Goal: Task Accomplishment & Management: Complete application form

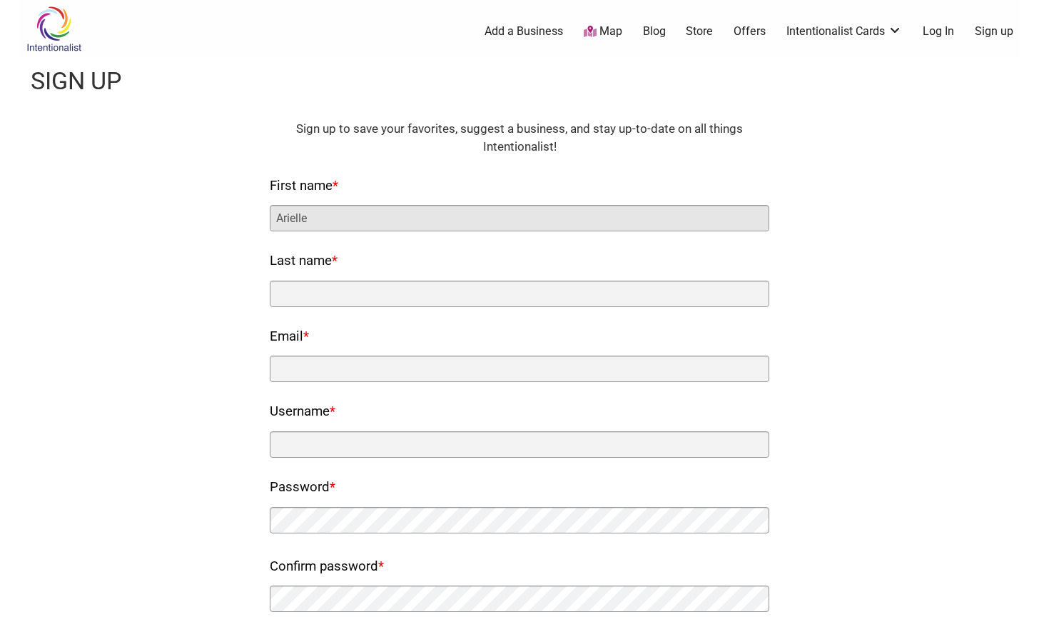
type input "Arielle"
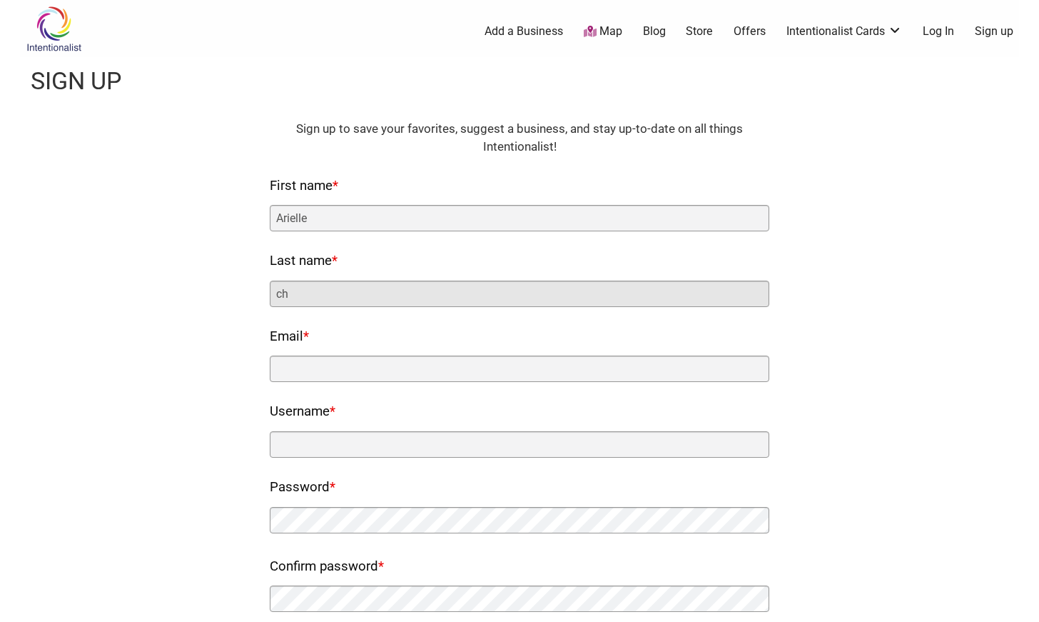
type input "c"
type input "Chiarelli"
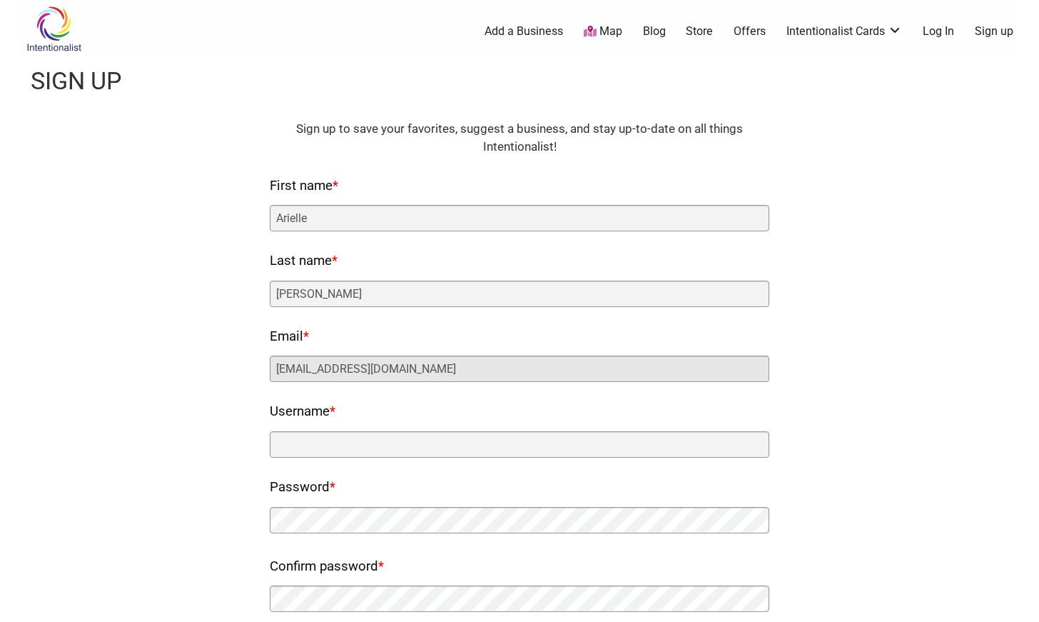
type input "ariellechiarelli@outlook.com"
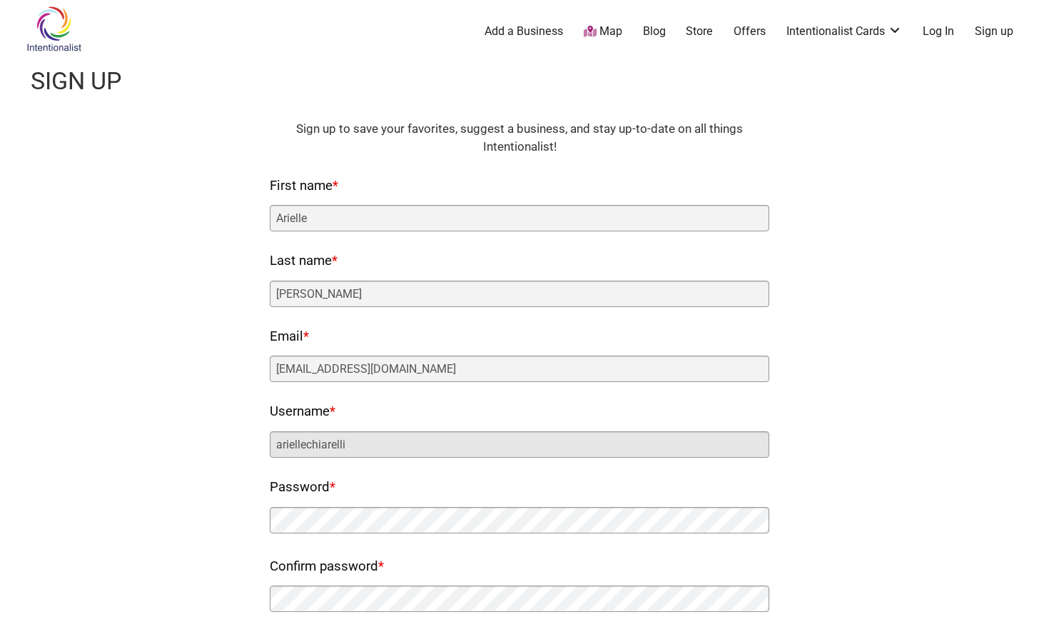
type input "ariellechiarelli"
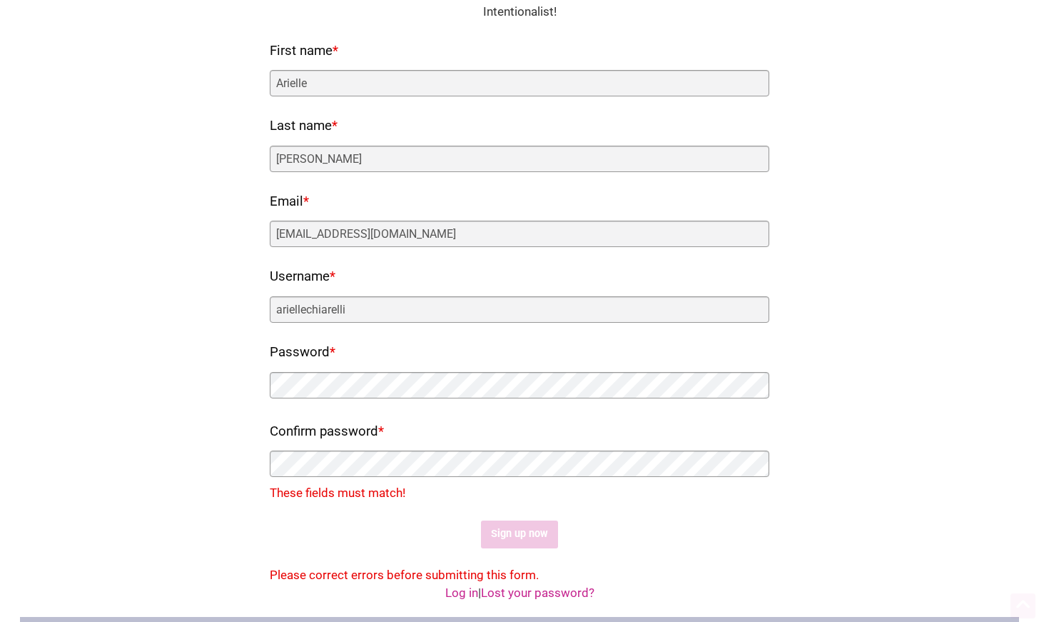
scroll to position [147, 0]
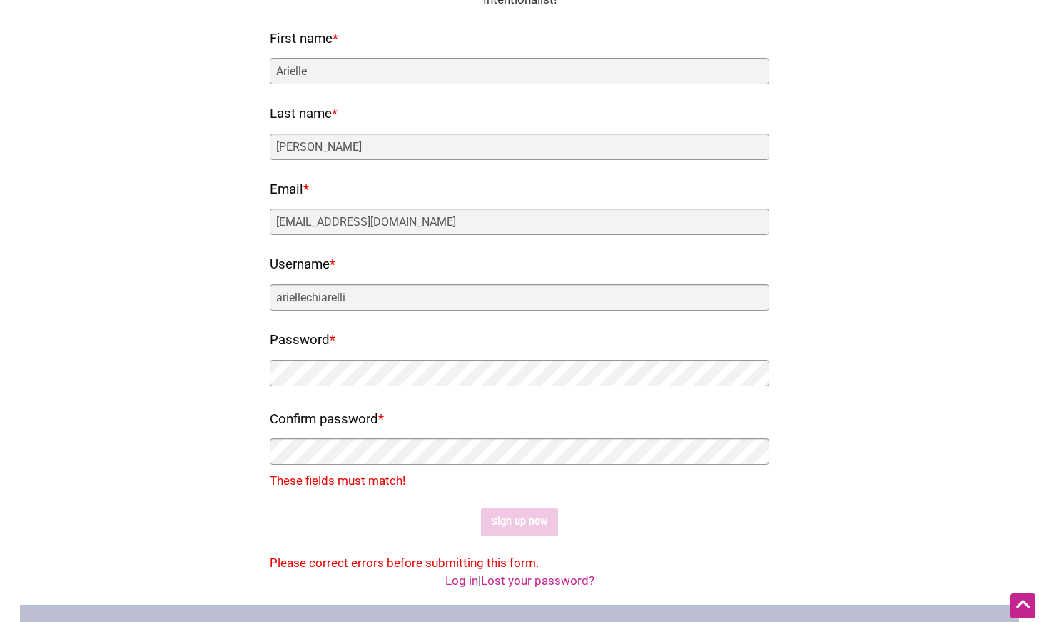
click at [416, 555] on div "Please correct errors before submitting this form." at bounding box center [520, 563] width 500 height 19
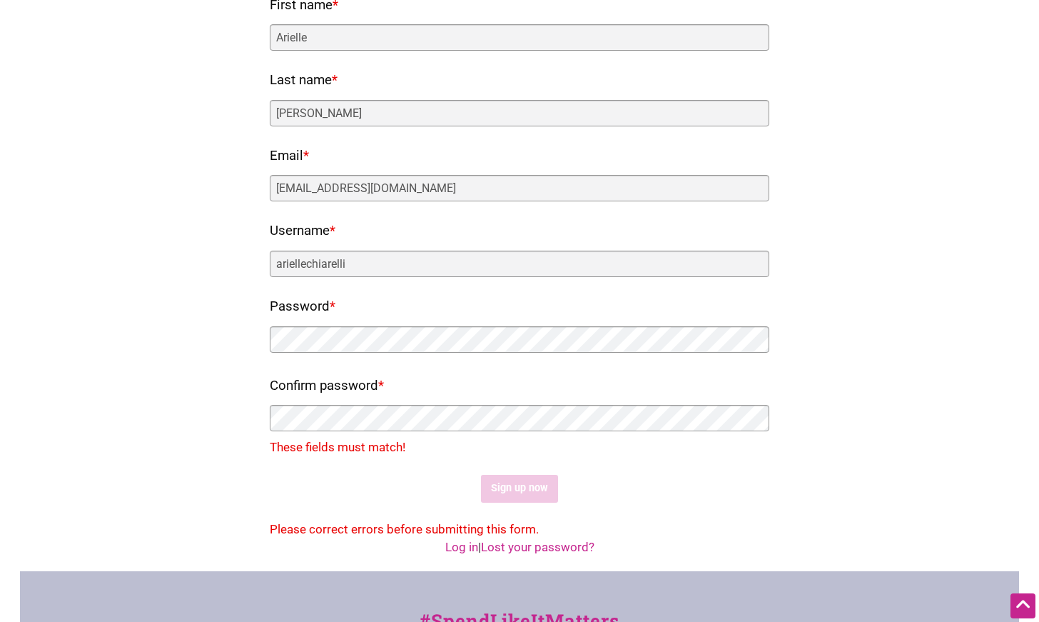
scroll to position [186, 0]
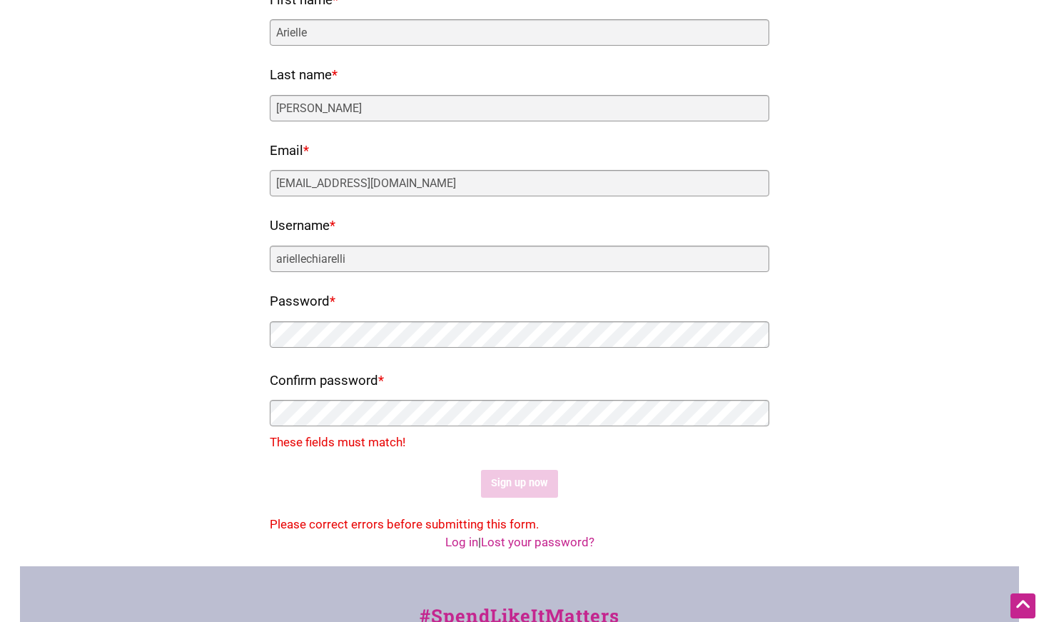
click at [218, 327] on div "Fields marked with an * are required HTML Sign up to save your favorites, sugge…" at bounding box center [519, 233] width 971 height 599
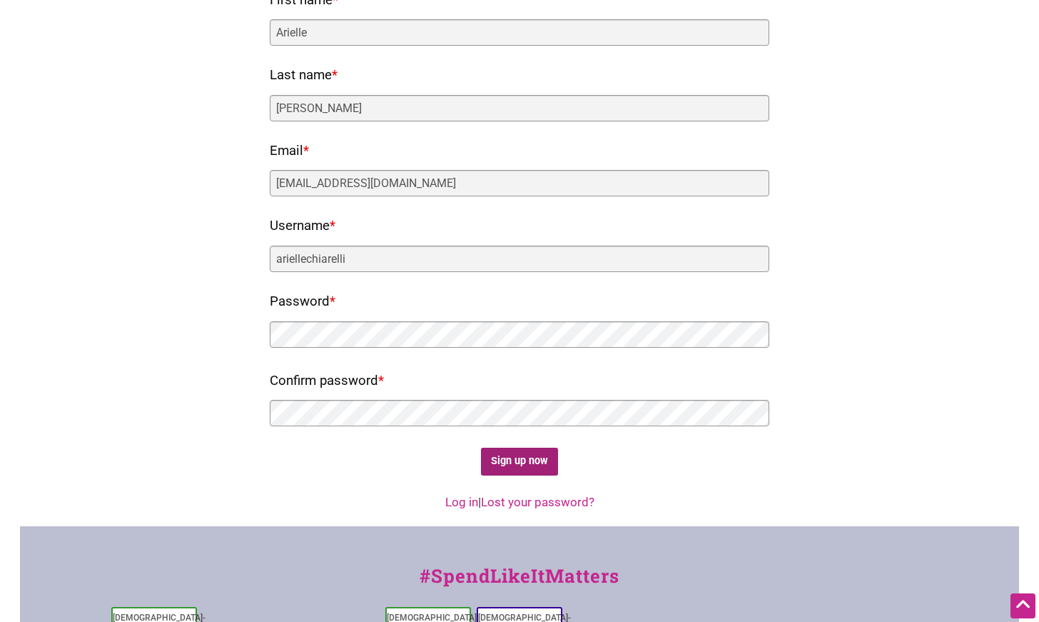
click at [544, 461] on input "Sign up now" at bounding box center [520, 461] width 78 height 28
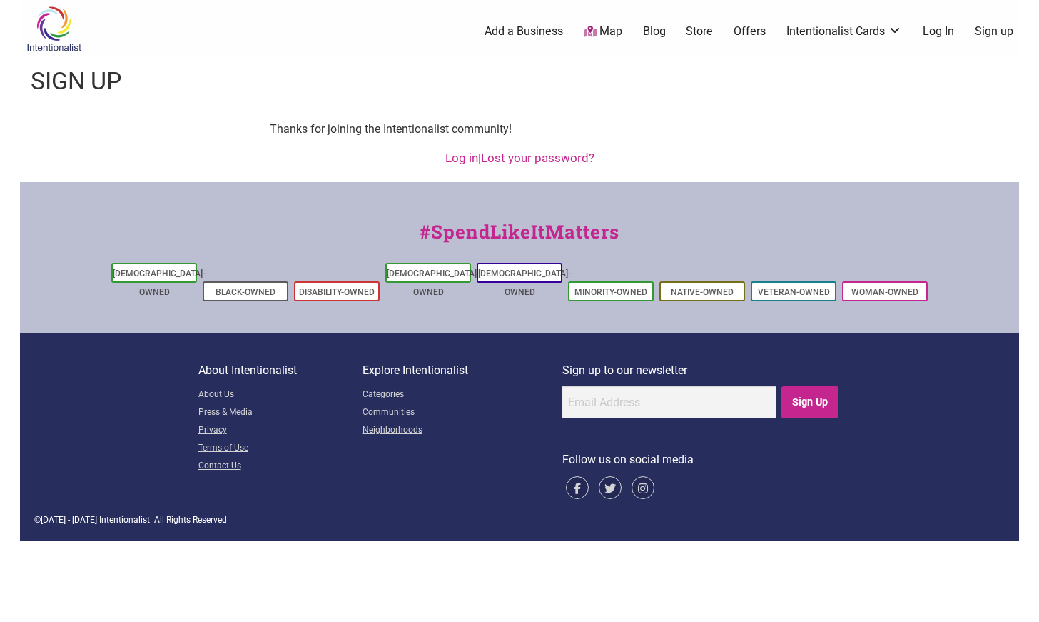
scroll to position [0, 0]
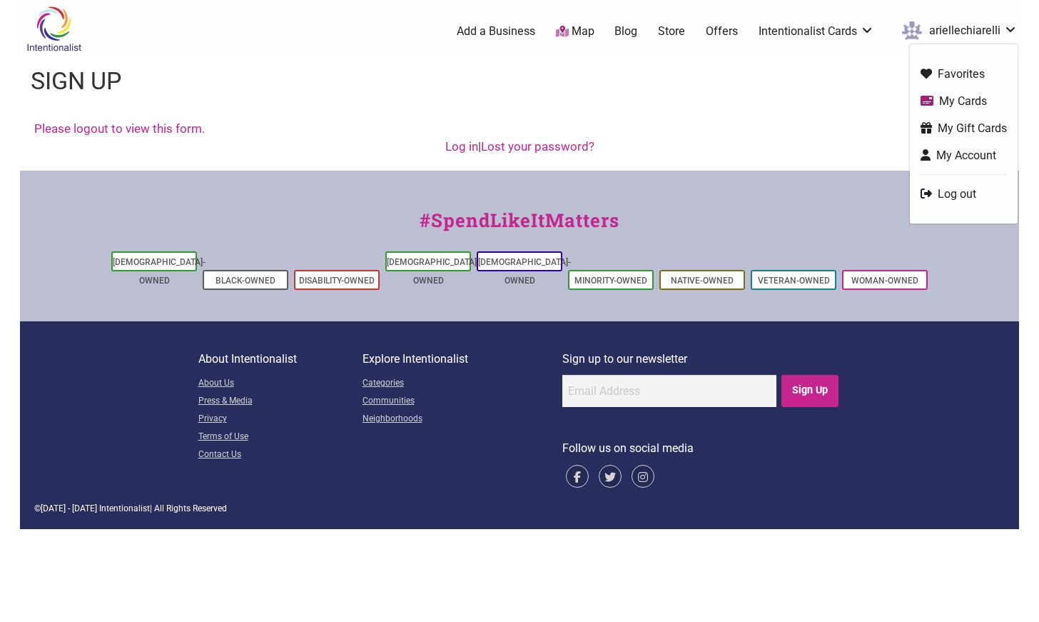
click at [973, 99] on link "My Cards" at bounding box center [964, 101] width 86 height 16
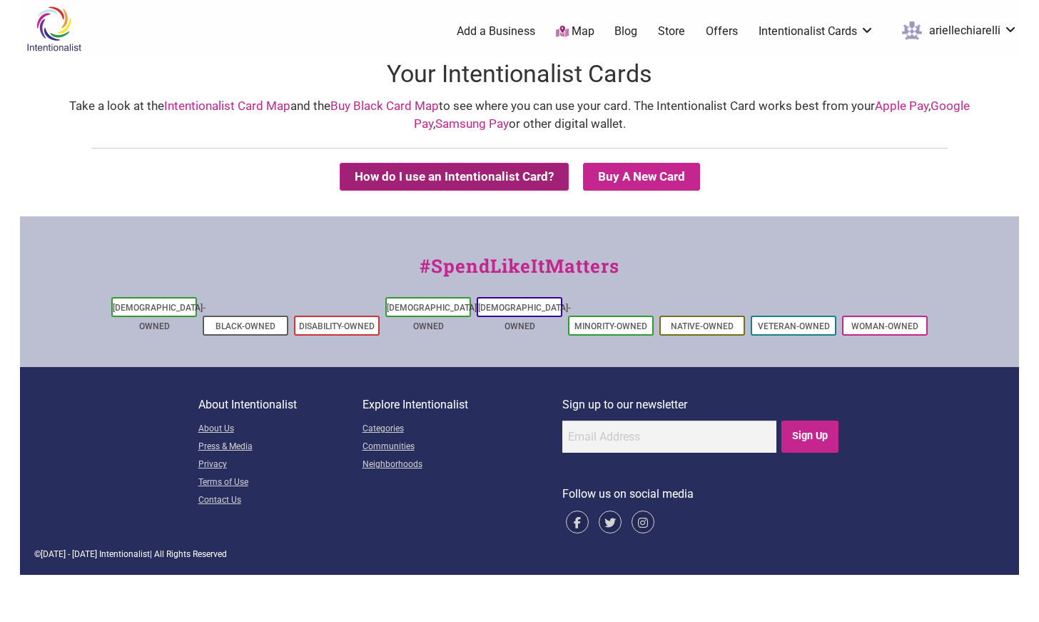
click at [522, 181] on button "How do I use an Intentionalist Card?" at bounding box center [454, 177] width 229 height 28
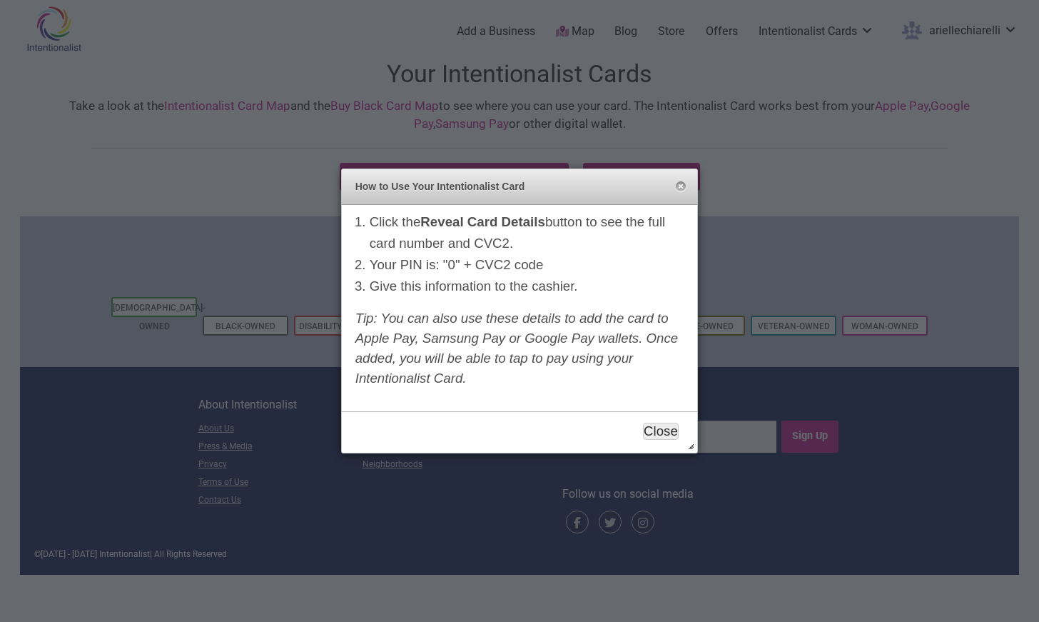
click at [669, 427] on button "Close" at bounding box center [661, 430] width 36 height 17
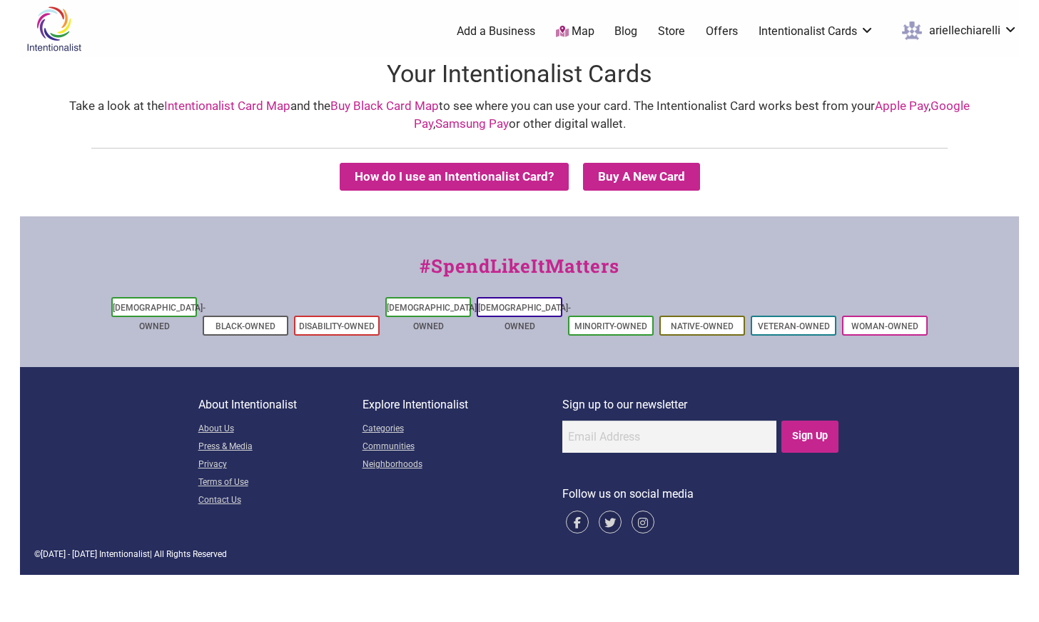
click at [520, 34] on link "Add a Business" at bounding box center [496, 32] width 79 height 16
